Goal: Information Seeking & Learning: Learn about a topic

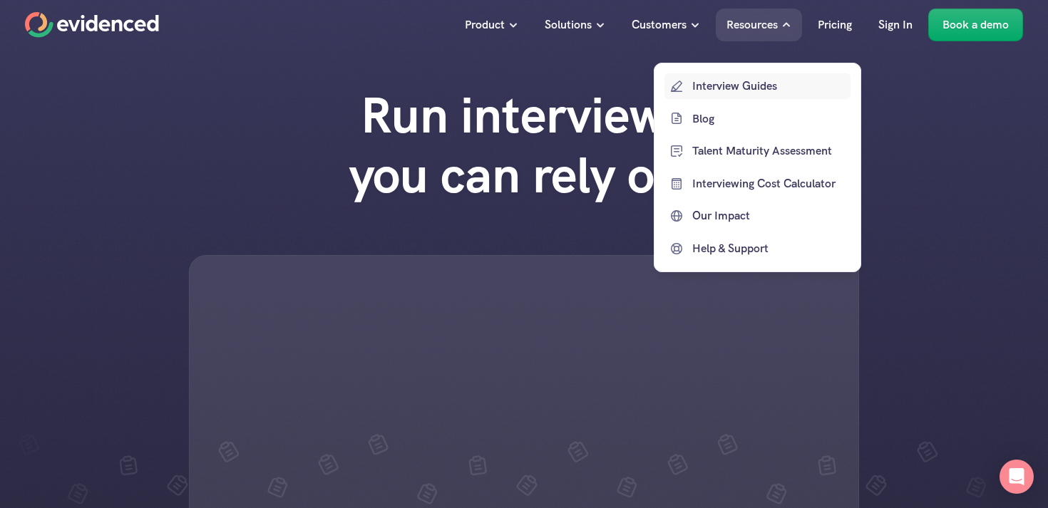
click at [706, 106] on link "Blog" at bounding box center [758, 119] width 186 height 26
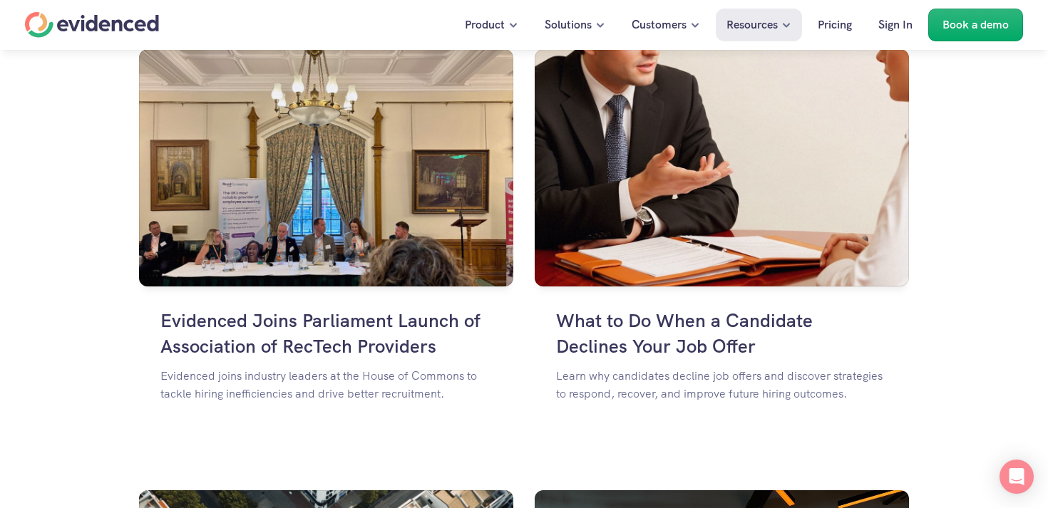
scroll to position [1001, 0]
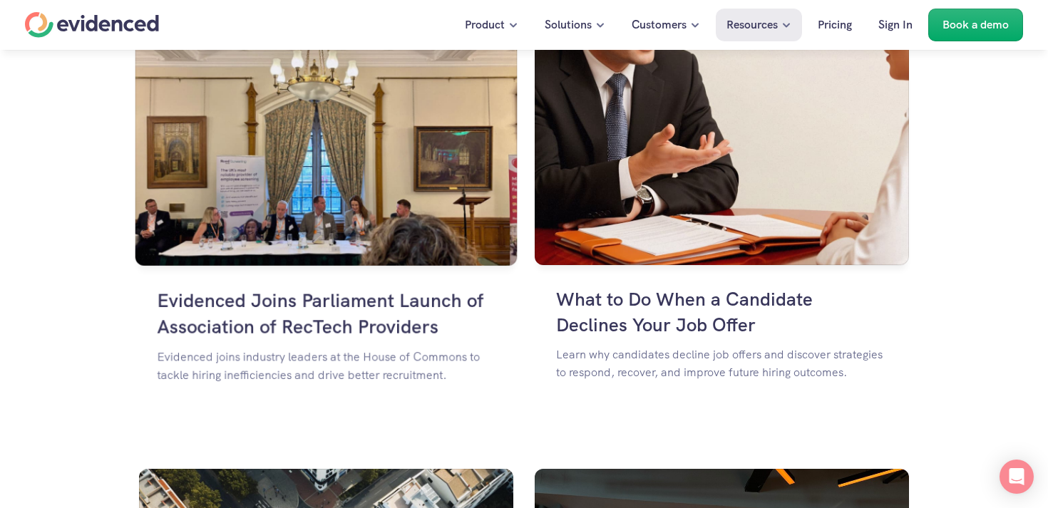
click at [359, 200] on img at bounding box center [326, 145] width 382 height 242
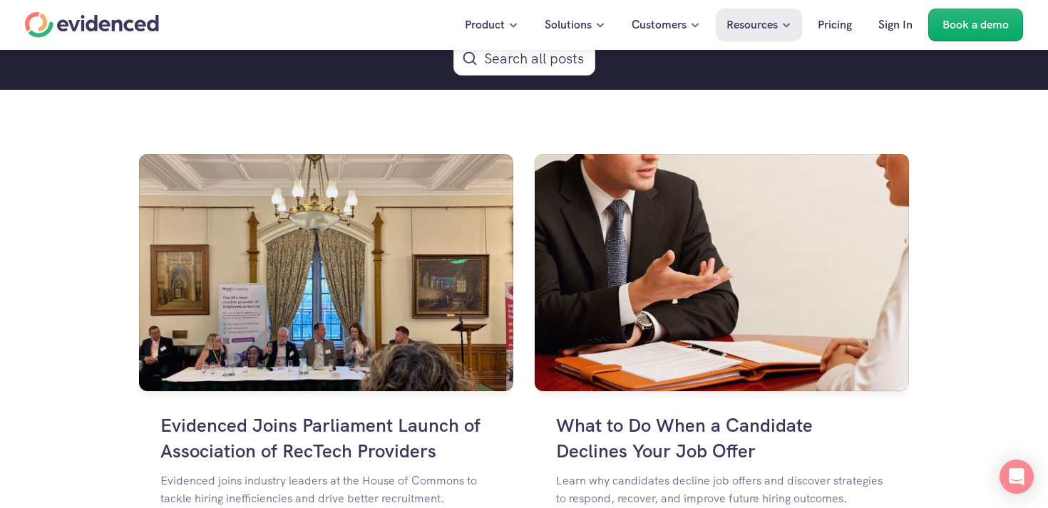
scroll to position [879, 0]
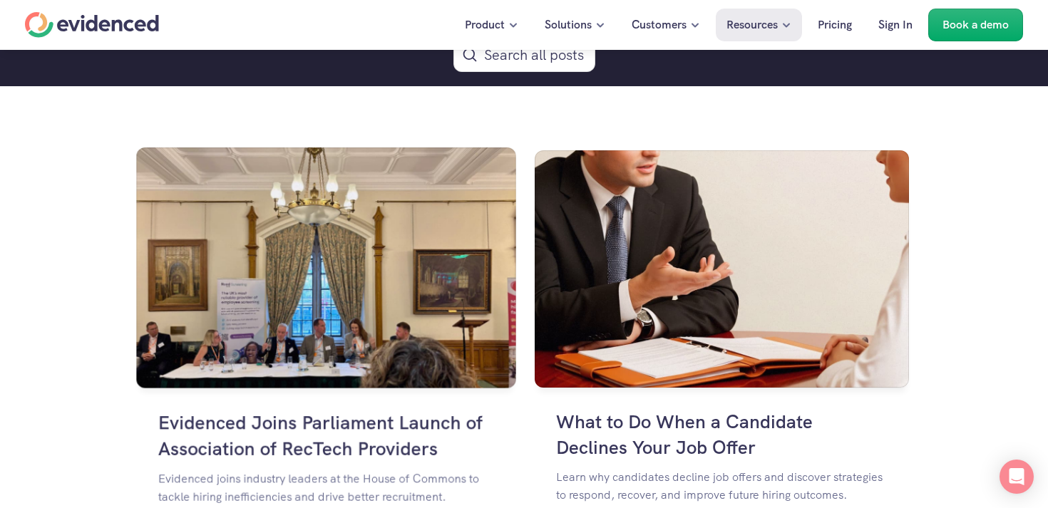
click at [295, 288] on img at bounding box center [325, 267] width 379 height 241
